Goal: Transaction & Acquisition: Book appointment/travel/reservation

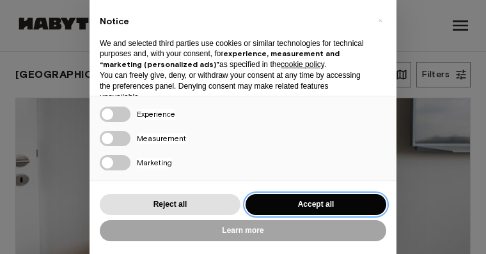
click at [294, 210] on button "Accept all" at bounding box center [315, 204] width 141 height 21
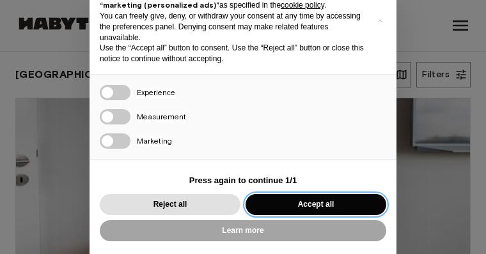
click at [304, 207] on button "Accept all" at bounding box center [315, 204] width 141 height 21
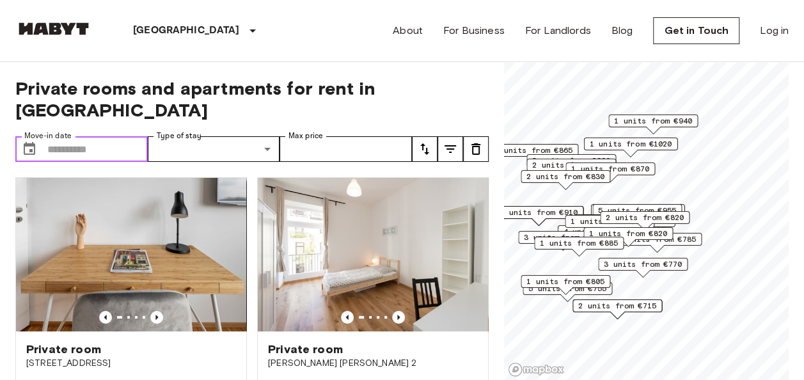
click at [106, 136] on input "Move-in date" at bounding box center [97, 149] width 100 height 26
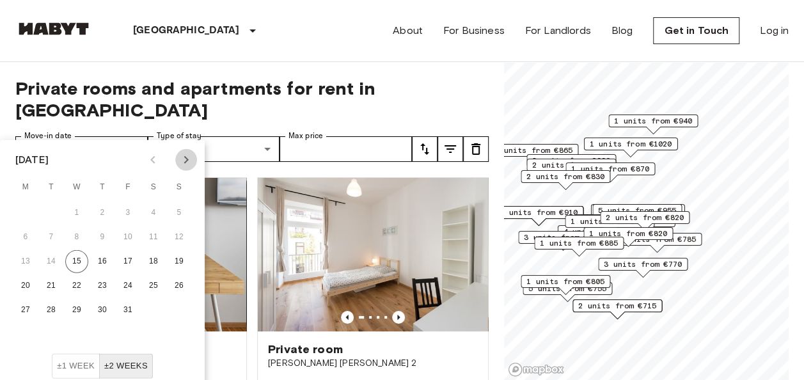
click at [182, 160] on icon "Next month" at bounding box center [185, 159] width 15 height 15
click at [150, 214] on button "1" at bounding box center [153, 212] width 23 height 23
type input "**********"
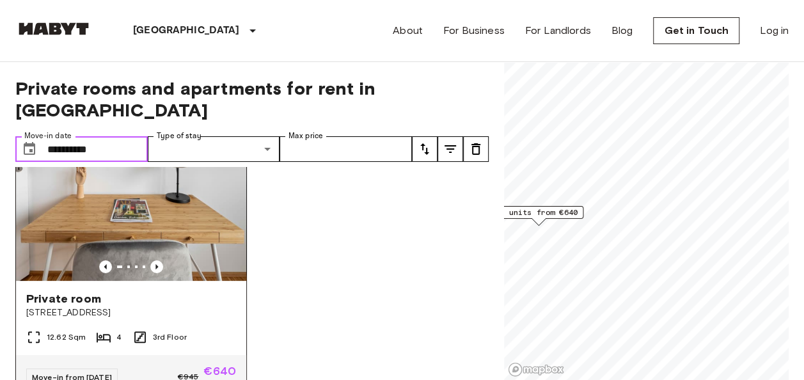
scroll to position [39, 0]
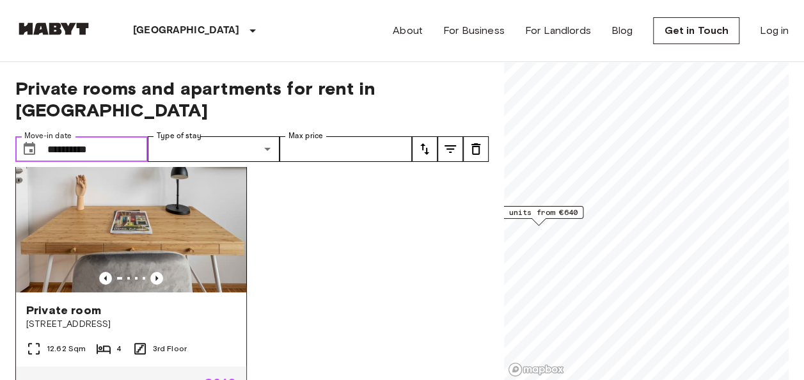
click at [163, 210] on img at bounding box center [131, 215] width 230 height 153
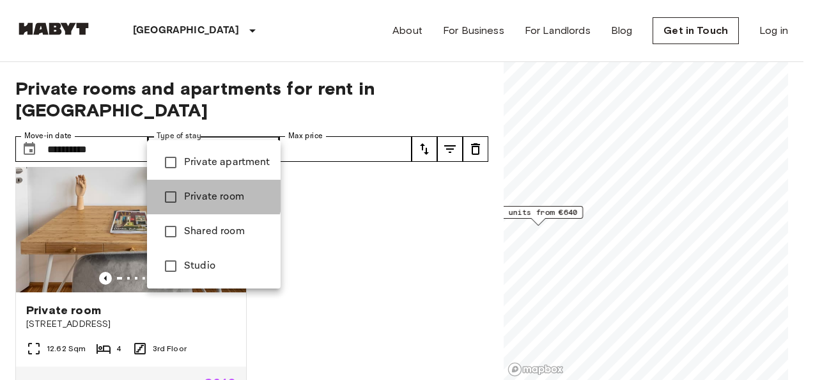
click at [207, 194] on span "Private room" at bounding box center [227, 196] width 86 height 15
type input "**********"
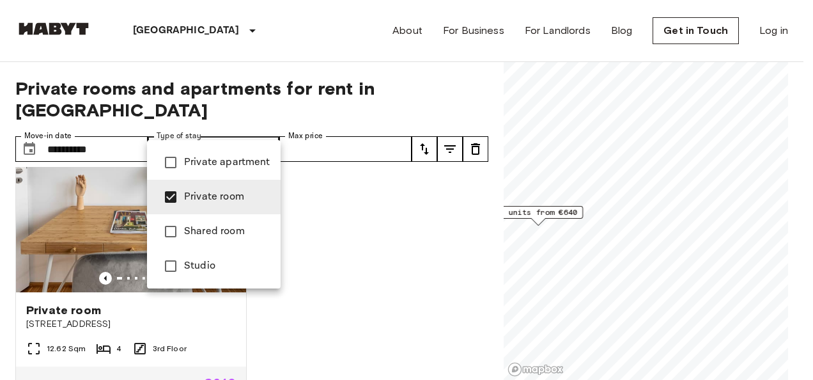
click at [357, 133] on div at bounding box center [406, 190] width 813 height 380
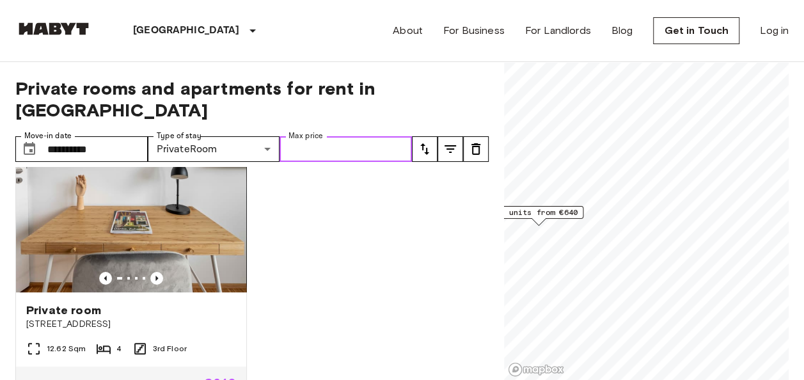
click at [327, 136] on input "Max price" at bounding box center [345, 149] width 132 height 26
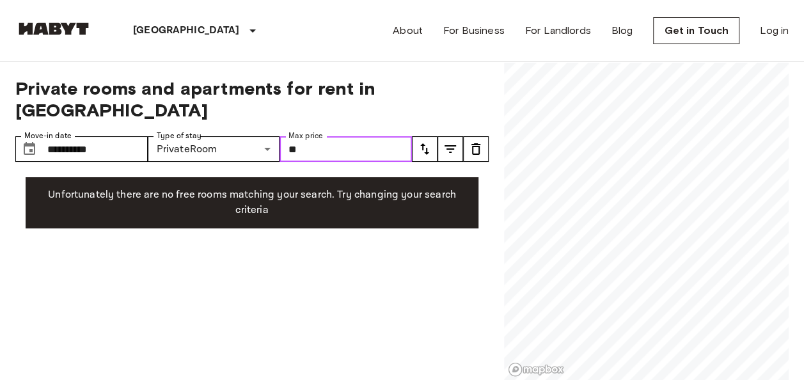
type input "*"
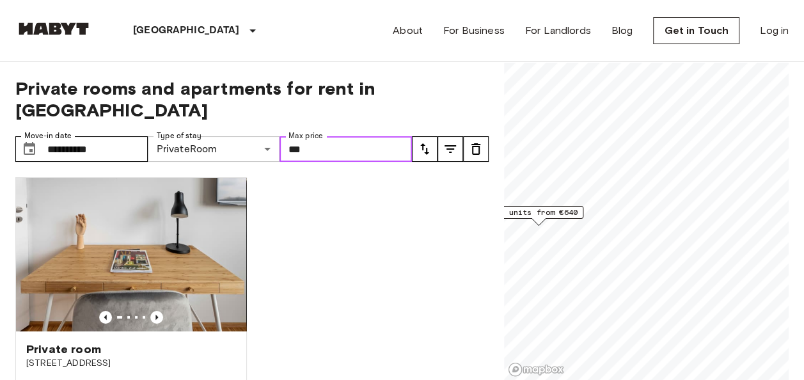
type input "***"
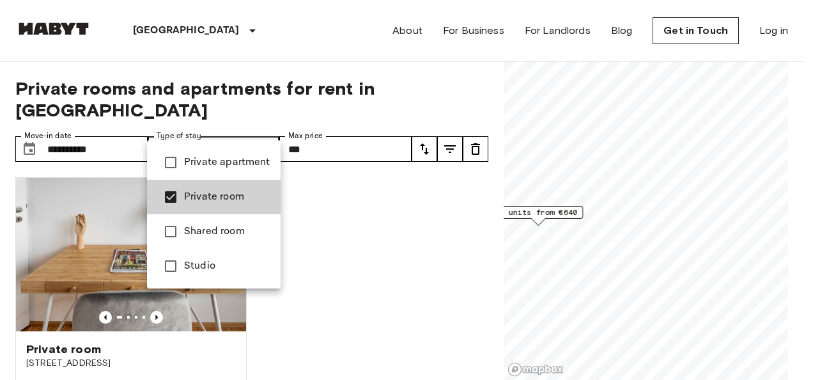
click at [233, 222] on li "Shared room" at bounding box center [214, 231] width 134 height 35
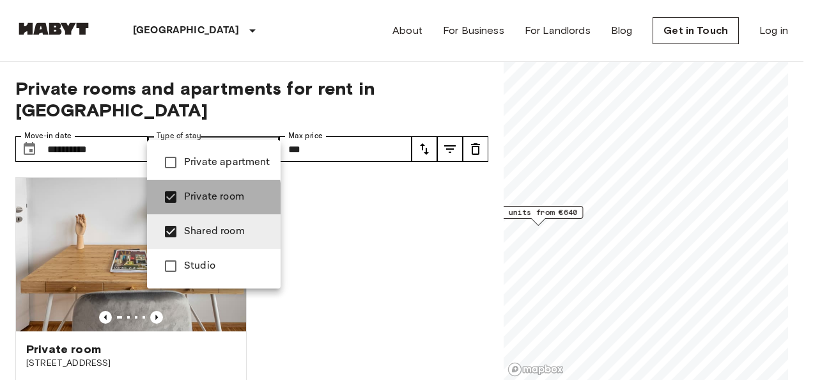
click at [198, 201] on span "Private room" at bounding box center [227, 196] width 86 height 15
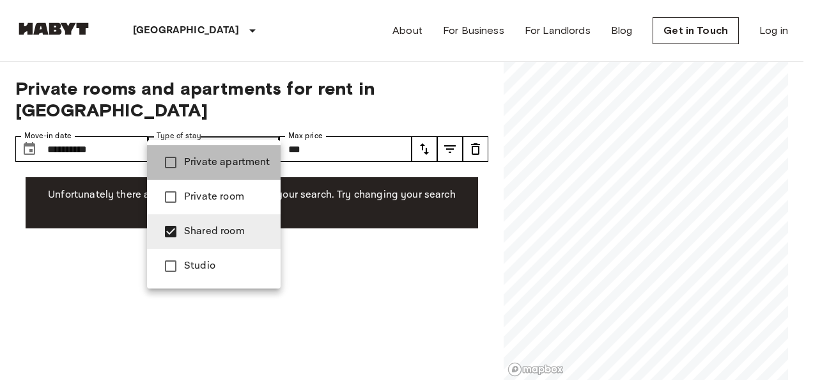
click at [212, 156] on span "Private apartment" at bounding box center [227, 162] width 86 height 15
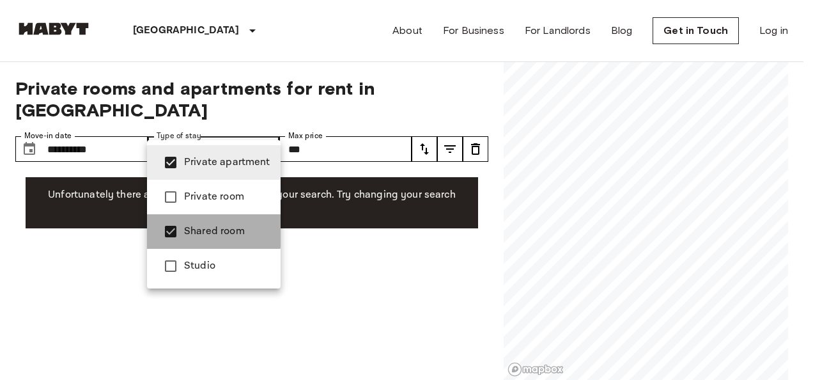
click at [191, 228] on span "Shared room" at bounding box center [227, 231] width 86 height 15
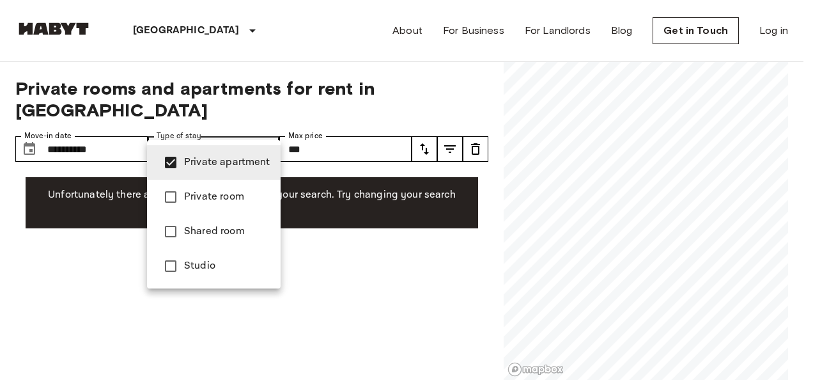
click at [354, 245] on div at bounding box center [406, 190] width 813 height 380
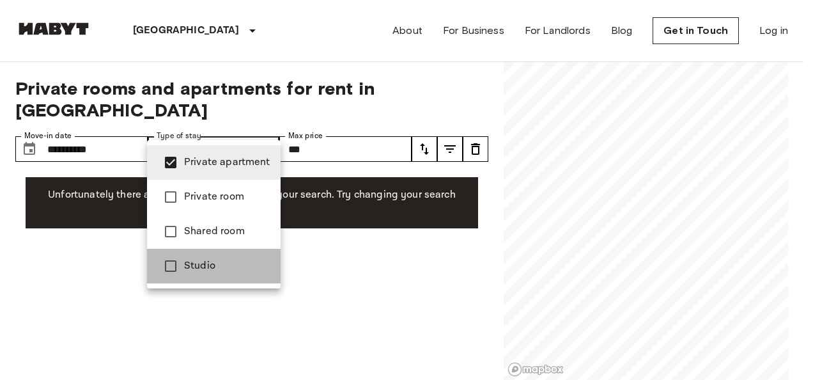
click at [229, 254] on span "Studio" at bounding box center [227, 265] width 86 height 15
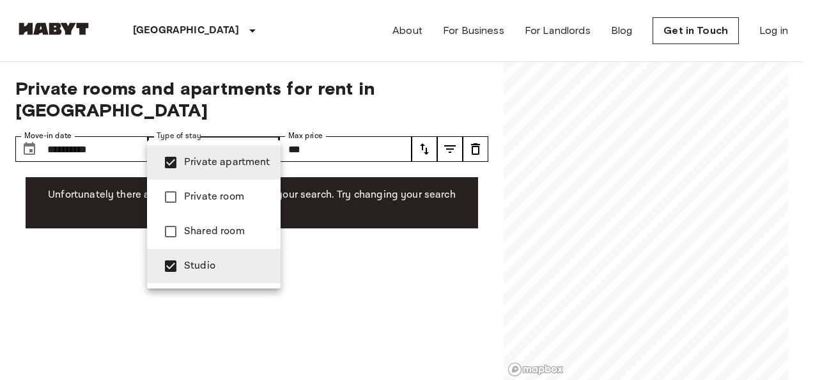
click at [194, 166] on span "Private apartment" at bounding box center [227, 162] width 86 height 15
type input "******"
click at [387, 254] on div at bounding box center [406, 190] width 813 height 380
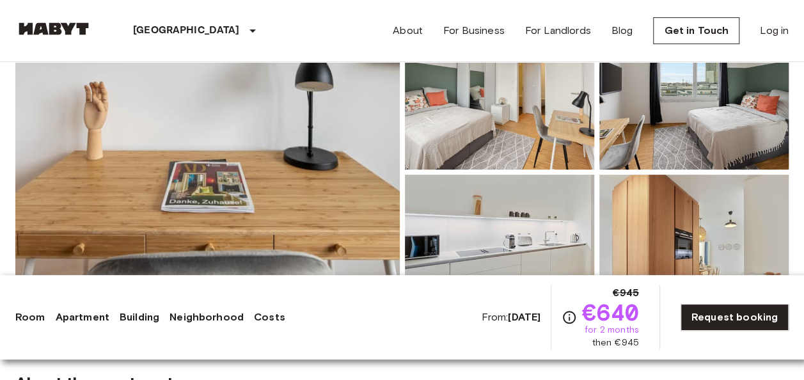
scroll to position [200, 0]
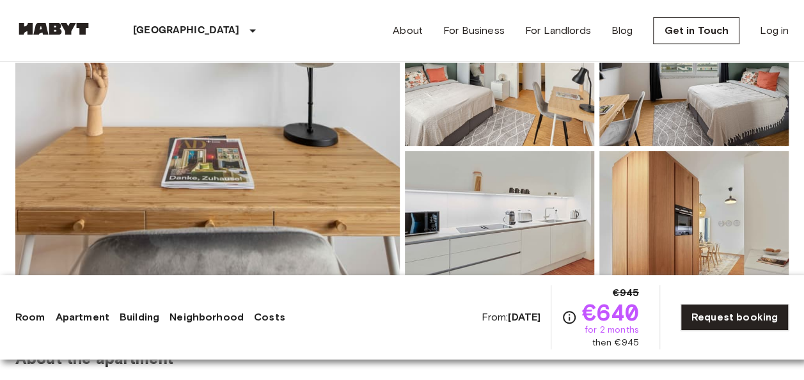
click at [240, 122] on img at bounding box center [207, 148] width 384 height 340
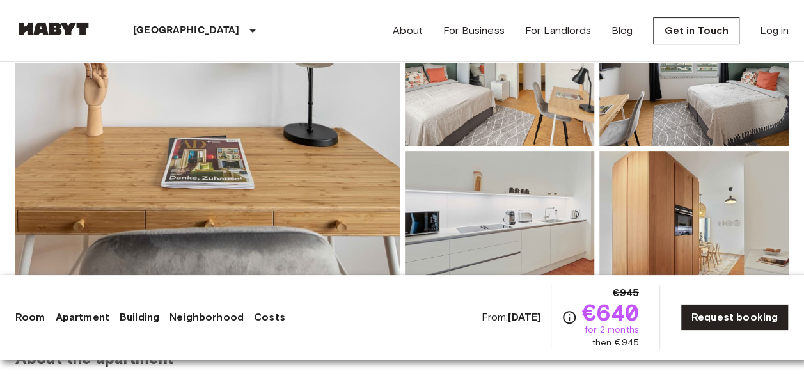
click at [488, 114] on img at bounding box center [499, 61] width 189 height 167
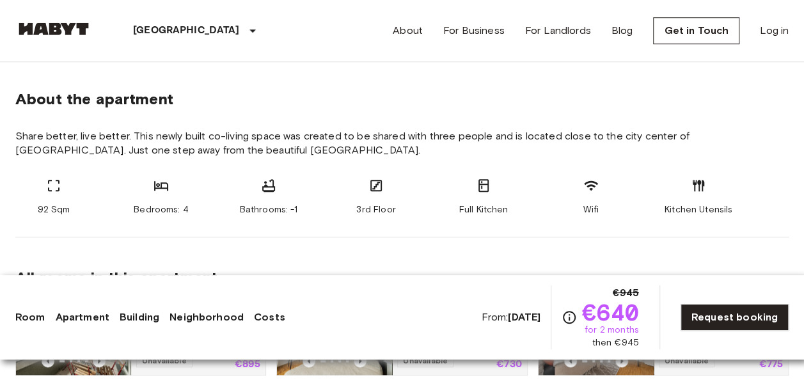
scroll to position [458, 0]
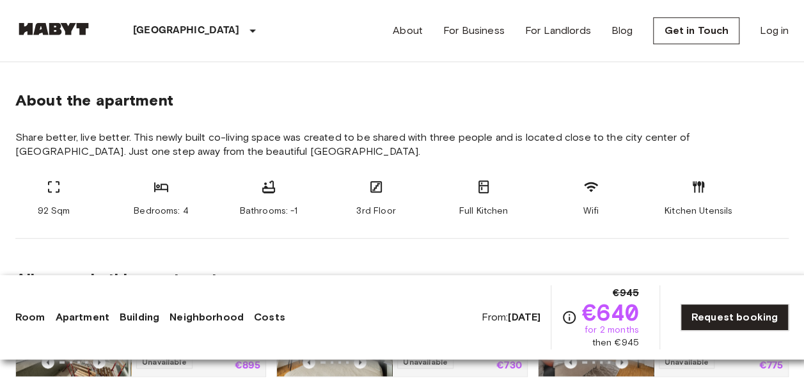
click at [269, 205] on span "Bathrooms: -1" at bounding box center [269, 211] width 58 height 13
click at [350, 210] on div "3rd Floor" at bounding box center [376, 198] width 77 height 38
click at [458, 194] on div "Full Kitchen" at bounding box center [483, 198] width 77 height 38
click at [492, 205] on span "Full Kitchen" at bounding box center [483, 211] width 49 height 13
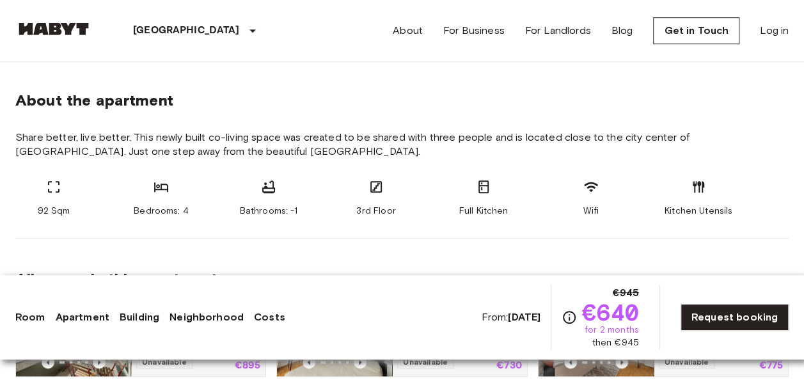
click at [613, 214] on div "Wifi" at bounding box center [590, 198] width 77 height 38
click at [685, 209] on span "Kitchen Utensils" at bounding box center [698, 211] width 68 height 13
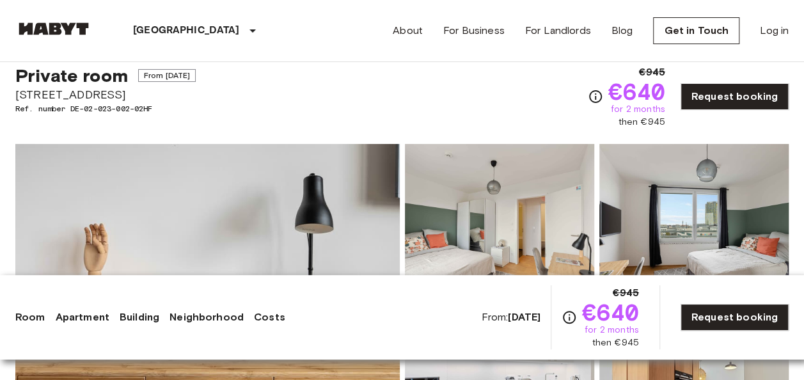
scroll to position [0, 0]
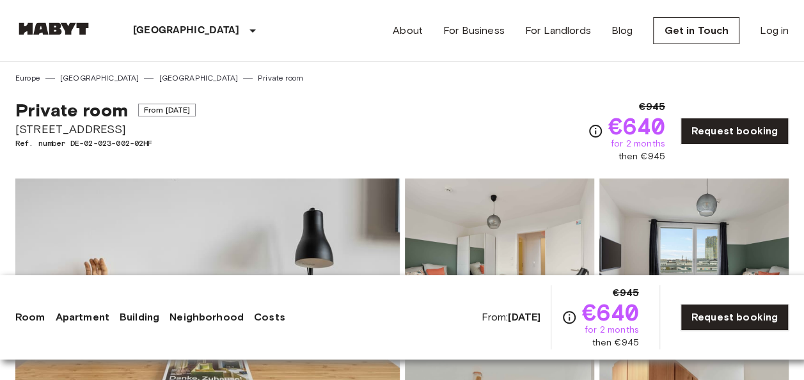
click at [598, 139] on div "€945 €640 for 2 months then €945" at bounding box center [626, 131] width 77 height 64
click at [600, 133] on icon "Check cost overview for full price breakdown. Please note that discounts apply …" at bounding box center [595, 131] width 13 height 13
click at [599, 126] on icon "Check cost overview for full price breakdown. Please note that discounts apply …" at bounding box center [595, 130] width 15 height 15
click at [557, 93] on div "Private room From Nov 3 2025 Tübinger Straße 3e Ref. number DE-02-023-002-02HF …" at bounding box center [401, 123] width 773 height 79
